Goal: Find specific page/section: Find specific page/section

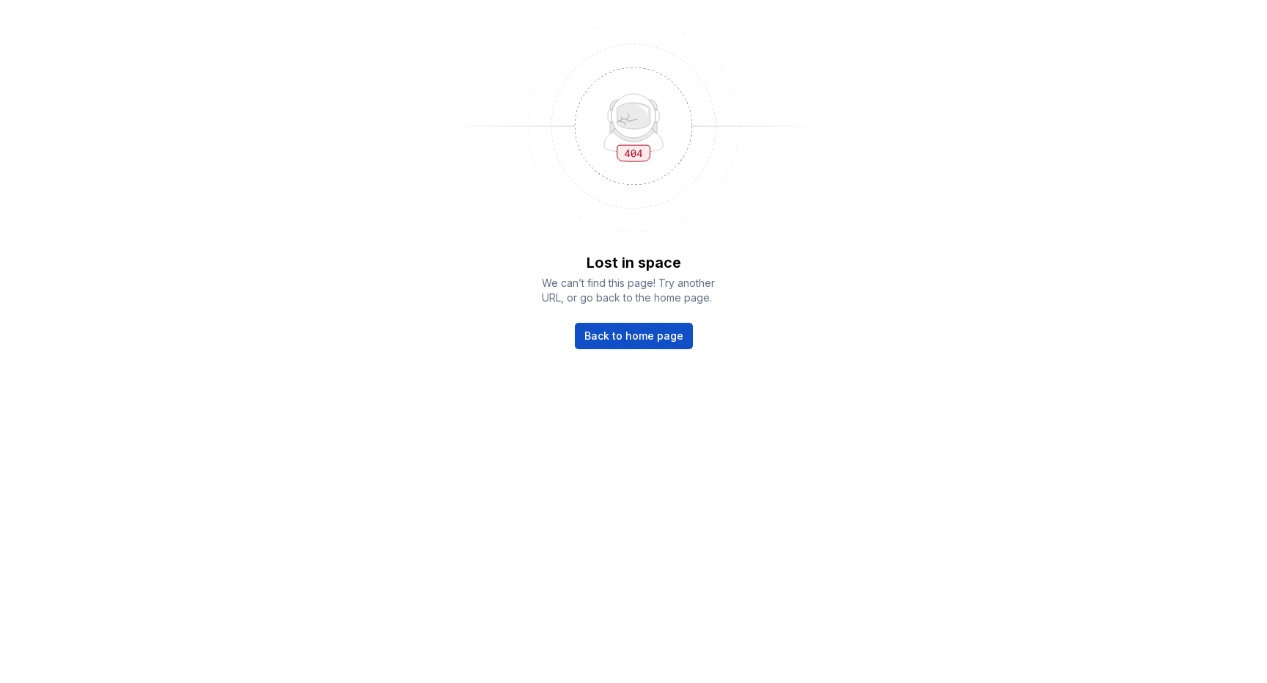
click at [504, 130] on img at bounding box center [633, 126] width 381 height 235
click at [664, 335] on span "Back to home page" at bounding box center [633, 335] width 99 height 15
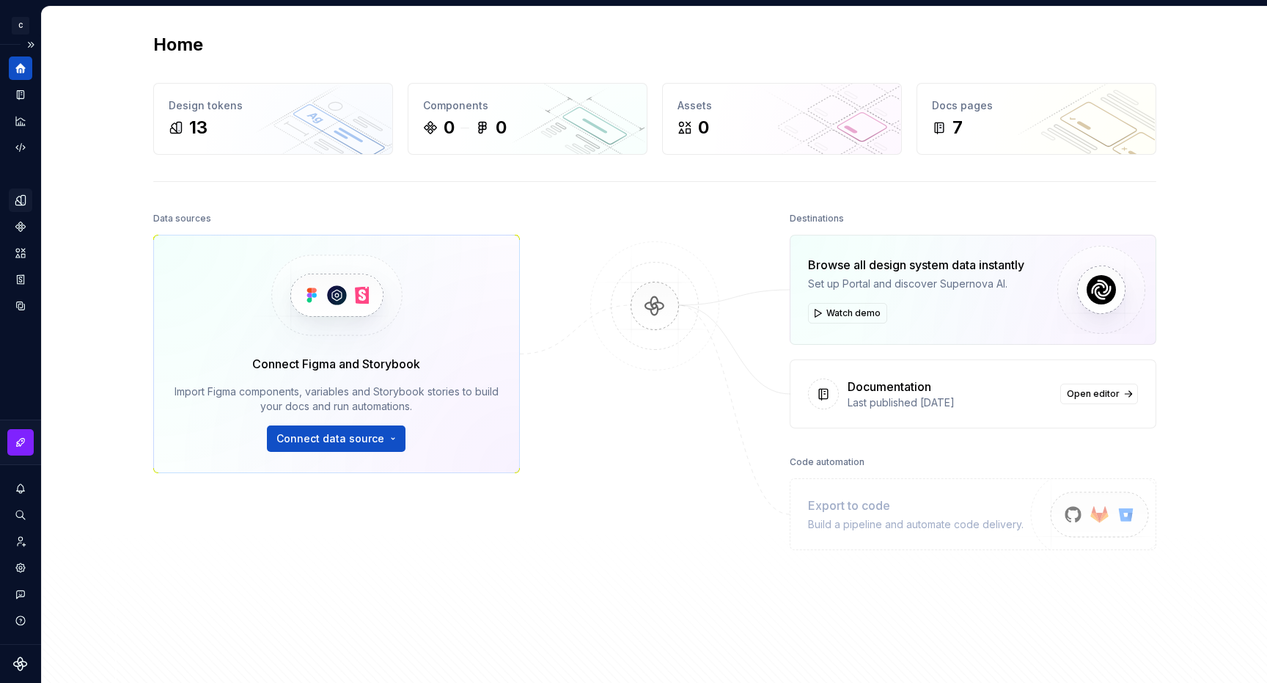
click at [19, 198] on icon "Design tokens" at bounding box center [20, 200] width 13 height 13
